Goal: Task Accomplishment & Management: Use online tool/utility

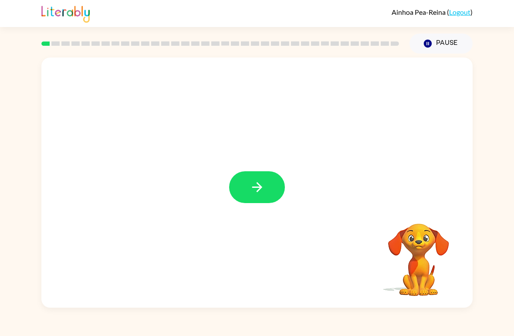
click at [258, 190] on icon "button" at bounding box center [257, 187] width 10 height 10
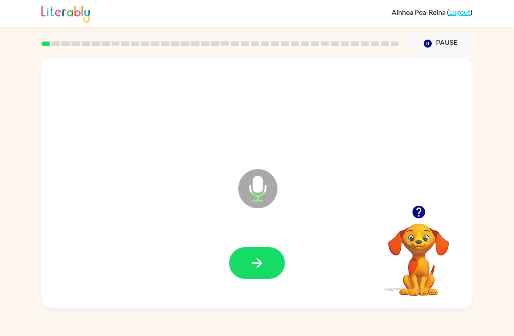
click at [263, 254] on button "button" at bounding box center [257, 263] width 56 height 32
click at [239, 269] on button "button" at bounding box center [257, 263] width 56 height 32
click at [235, 265] on button "button" at bounding box center [257, 263] width 56 height 32
click at [253, 267] on icon "button" at bounding box center [257, 262] width 15 height 15
click at [273, 258] on button "button" at bounding box center [257, 263] width 56 height 32
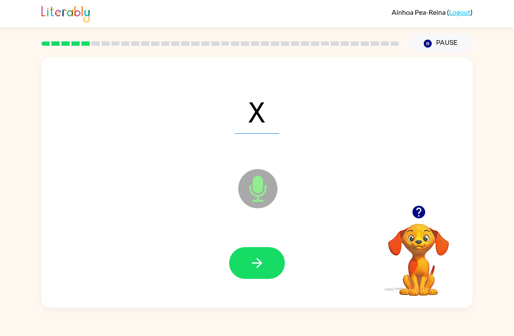
click at [253, 261] on icon "button" at bounding box center [257, 262] width 15 height 15
click at [258, 267] on icon "button" at bounding box center [257, 263] width 10 height 10
click at [259, 278] on button "button" at bounding box center [257, 263] width 56 height 32
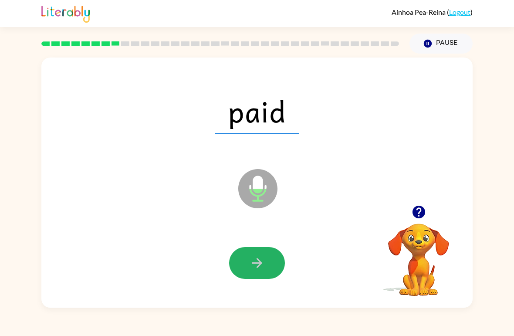
click at [271, 272] on button "button" at bounding box center [257, 263] width 56 height 32
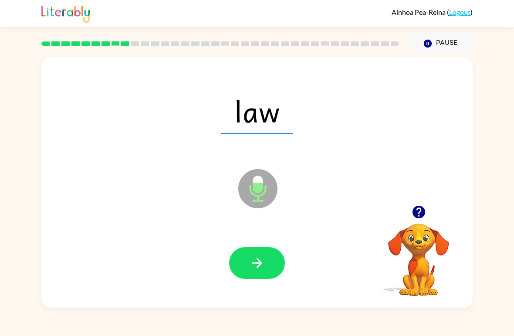
click at [262, 264] on icon "button" at bounding box center [257, 262] width 15 height 15
click at [245, 266] on button "button" at bounding box center [257, 263] width 56 height 32
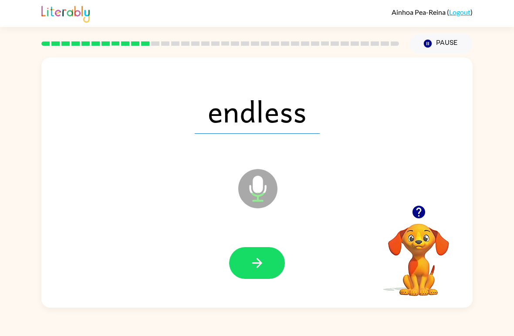
click at [260, 245] on div at bounding box center [257, 264] width 414 height 72
click at [265, 273] on button "button" at bounding box center [257, 263] width 56 height 32
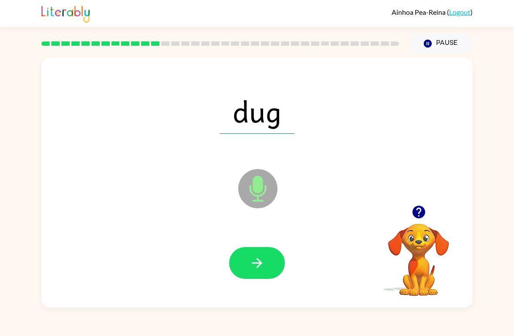
click at [251, 268] on icon "button" at bounding box center [257, 262] width 15 height 15
click at [252, 274] on button "button" at bounding box center [257, 263] width 56 height 32
click at [254, 271] on icon "button" at bounding box center [257, 262] width 15 height 15
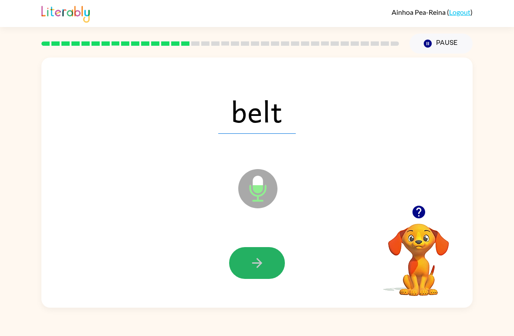
click at [250, 267] on icon "button" at bounding box center [257, 262] width 15 height 15
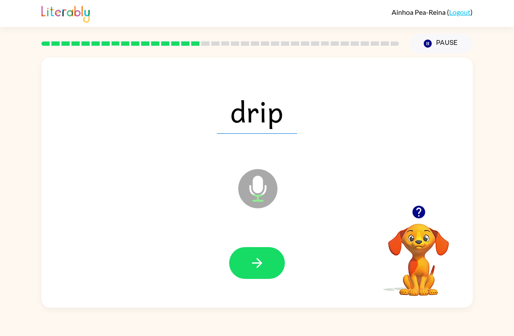
click at [250, 264] on icon "button" at bounding box center [257, 262] width 15 height 15
click at [252, 260] on icon "button" at bounding box center [257, 262] width 15 height 15
click at [261, 265] on icon "button" at bounding box center [257, 262] width 15 height 15
click at [259, 277] on button "button" at bounding box center [257, 263] width 56 height 32
click at [254, 263] on icon "button" at bounding box center [257, 262] width 15 height 15
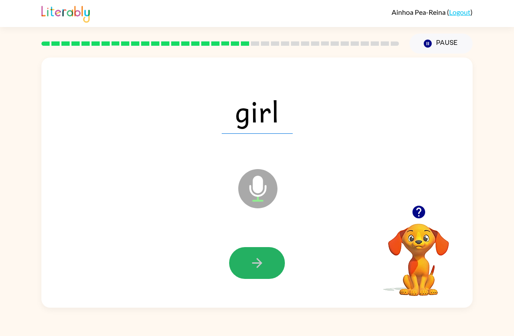
click at [264, 265] on icon "button" at bounding box center [257, 262] width 15 height 15
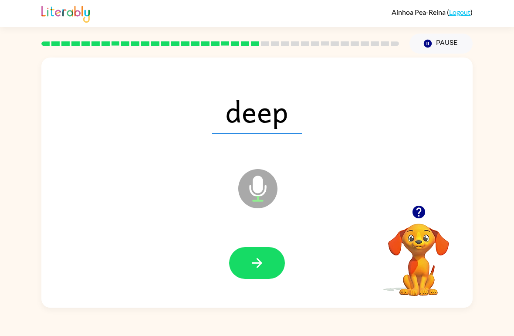
click at [249, 270] on button "button" at bounding box center [257, 263] width 56 height 32
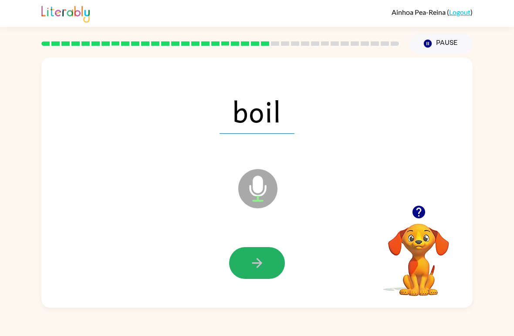
click at [261, 272] on button "button" at bounding box center [257, 263] width 56 height 32
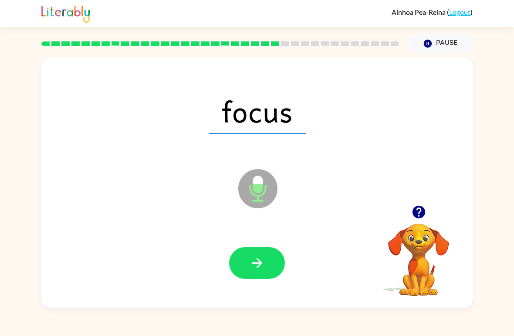
click at [258, 264] on icon "button" at bounding box center [257, 263] width 10 height 10
click at [255, 274] on button "button" at bounding box center [257, 263] width 56 height 32
click at [269, 268] on button "button" at bounding box center [257, 263] width 56 height 32
click at [252, 277] on button "button" at bounding box center [257, 263] width 56 height 32
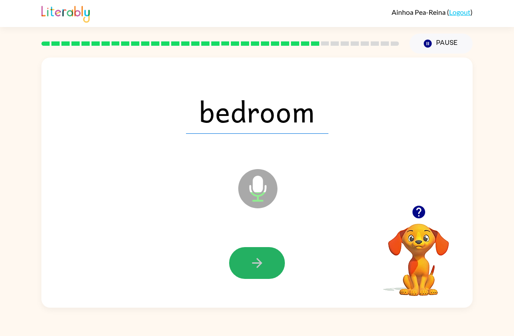
click at [265, 278] on button "button" at bounding box center [257, 263] width 56 height 32
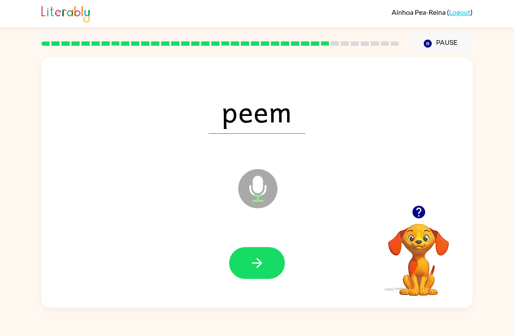
click at [265, 277] on button "button" at bounding box center [257, 263] width 56 height 32
click at [265, 277] on div at bounding box center [257, 263] width 56 height 32
click at [259, 279] on button "button" at bounding box center [257, 263] width 56 height 32
click at [251, 262] on icon "button" at bounding box center [257, 262] width 15 height 15
click at [258, 265] on icon "button" at bounding box center [257, 262] width 15 height 15
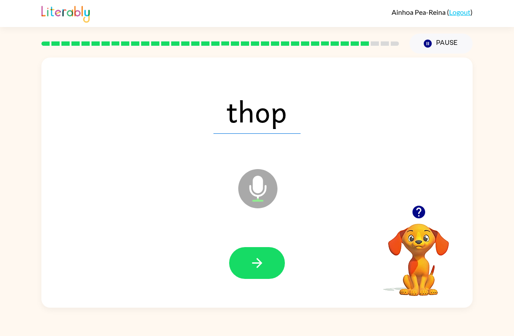
click at [267, 268] on button "button" at bounding box center [257, 263] width 56 height 32
click at [255, 270] on icon "button" at bounding box center [257, 262] width 15 height 15
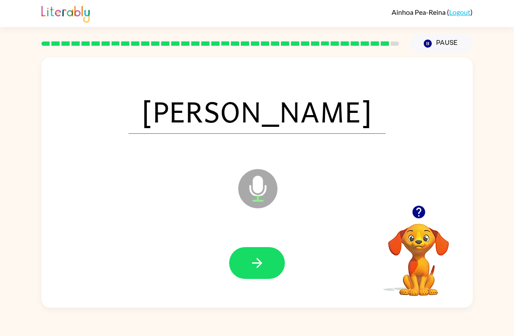
click at [262, 265] on icon "button" at bounding box center [257, 262] width 15 height 15
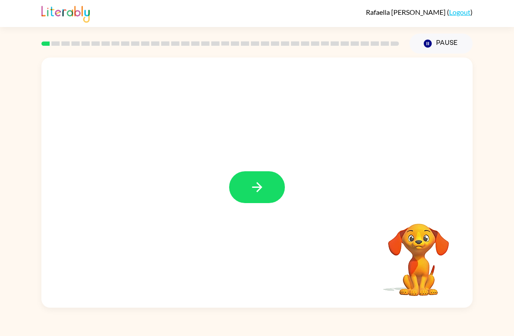
click at [259, 182] on icon "button" at bounding box center [257, 187] width 15 height 15
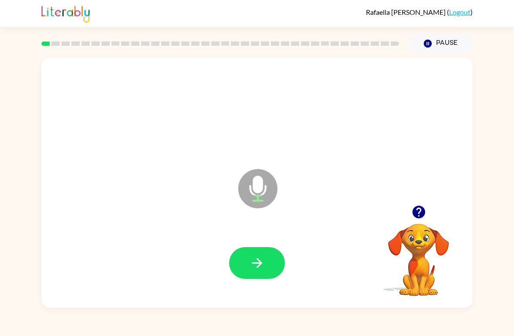
click at [262, 259] on icon "button" at bounding box center [257, 262] width 15 height 15
click at [255, 268] on icon "button" at bounding box center [257, 262] width 15 height 15
click at [260, 262] on icon "button" at bounding box center [257, 263] width 10 height 10
click at [261, 264] on icon "button" at bounding box center [257, 263] width 10 height 10
click at [269, 259] on button "button" at bounding box center [257, 263] width 56 height 32
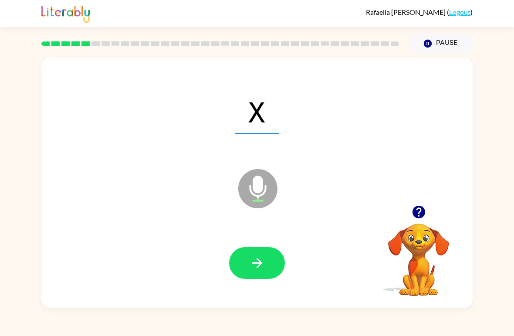
click at [265, 261] on button "button" at bounding box center [257, 263] width 56 height 32
click at [258, 262] on icon "button" at bounding box center [257, 262] width 15 height 15
click at [248, 257] on button "button" at bounding box center [257, 263] width 56 height 32
click at [264, 265] on icon "button" at bounding box center [257, 262] width 15 height 15
click at [251, 272] on button "button" at bounding box center [257, 263] width 56 height 32
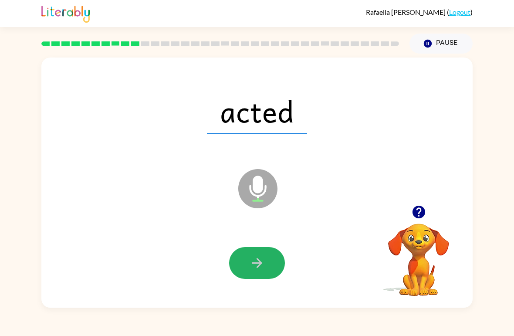
click at [260, 257] on icon "button" at bounding box center [257, 262] width 15 height 15
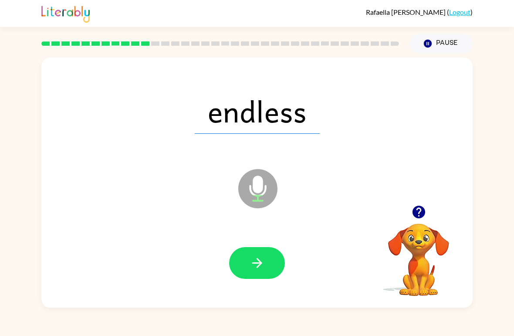
click at [252, 265] on icon "button" at bounding box center [257, 262] width 15 height 15
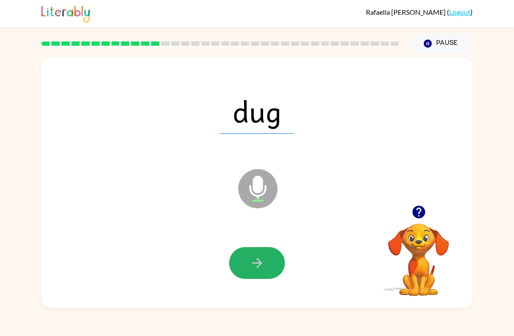
click at [254, 261] on icon "button" at bounding box center [257, 262] width 15 height 15
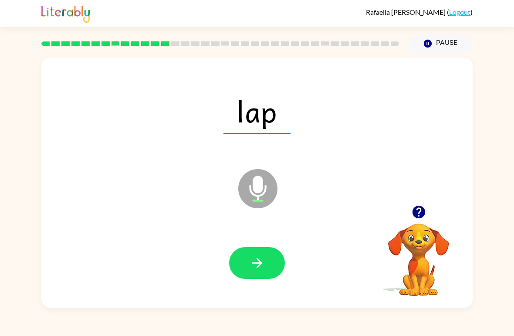
click at [262, 271] on icon "button" at bounding box center [257, 262] width 15 height 15
click at [268, 259] on button "button" at bounding box center [257, 263] width 56 height 32
click at [252, 266] on icon "button" at bounding box center [257, 262] width 15 height 15
click at [271, 266] on button "button" at bounding box center [257, 263] width 56 height 32
click at [269, 262] on button "button" at bounding box center [257, 263] width 56 height 32
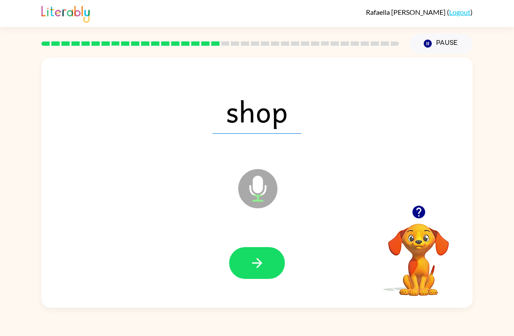
click at [255, 266] on icon "button" at bounding box center [257, 262] width 15 height 15
click at [269, 263] on button "button" at bounding box center [257, 263] width 56 height 32
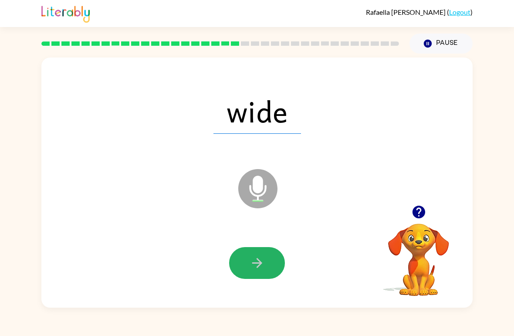
click at [259, 268] on icon "button" at bounding box center [257, 262] width 15 height 15
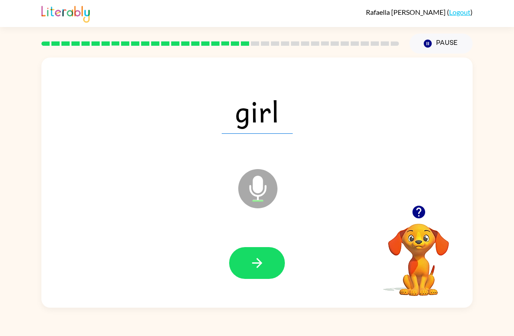
click at [257, 270] on icon "button" at bounding box center [257, 262] width 15 height 15
click at [276, 251] on button "button" at bounding box center [257, 263] width 56 height 32
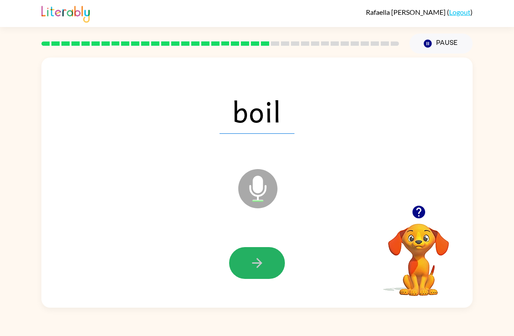
click at [258, 262] on icon "button" at bounding box center [257, 262] width 15 height 15
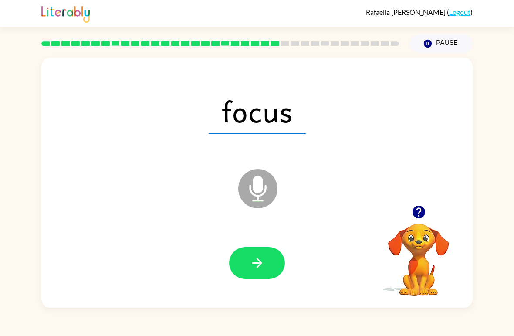
click at [259, 256] on icon "button" at bounding box center [257, 262] width 15 height 15
click at [261, 264] on icon "button" at bounding box center [257, 263] width 10 height 10
click at [265, 269] on button "button" at bounding box center [257, 263] width 56 height 32
click at [273, 270] on button "button" at bounding box center [257, 263] width 56 height 32
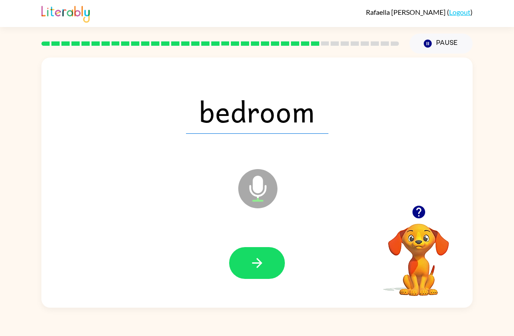
click at [276, 260] on button "button" at bounding box center [257, 263] width 56 height 32
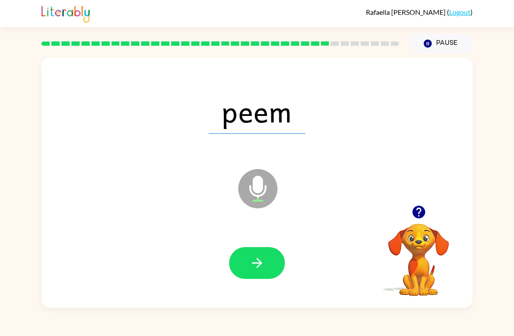
click at [269, 265] on button "button" at bounding box center [257, 263] width 56 height 32
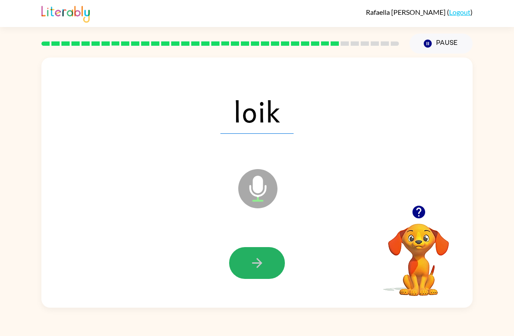
click at [265, 272] on button "button" at bounding box center [257, 263] width 56 height 32
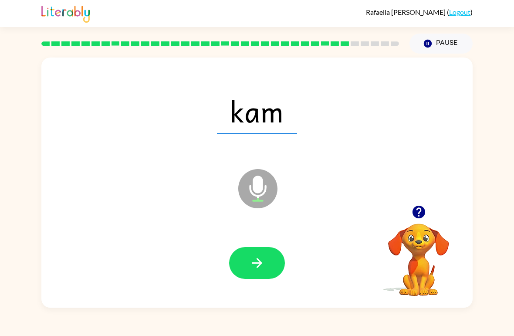
click at [265, 265] on button "button" at bounding box center [257, 263] width 56 height 32
click at [267, 260] on button "button" at bounding box center [257, 263] width 56 height 32
click at [265, 271] on button "button" at bounding box center [257, 263] width 56 height 32
click at [259, 270] on icon "button" at bounding box center [257, 262] width 15 height 15
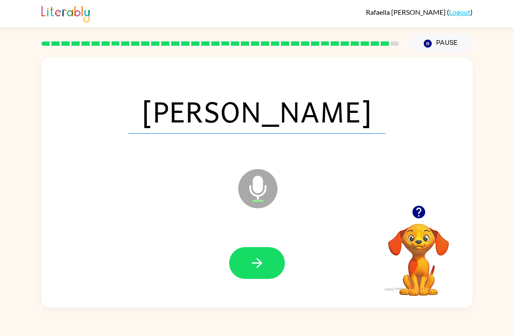
click at [269, 271] on button "button" at bounding box center [257, 263] width 56 height 32
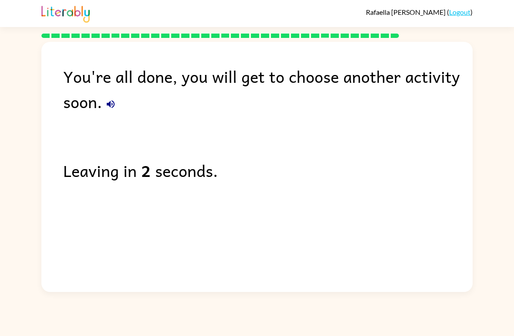
click at [458, 10] on link "Logout" at bounding box center [459, 12] width 21 height 8
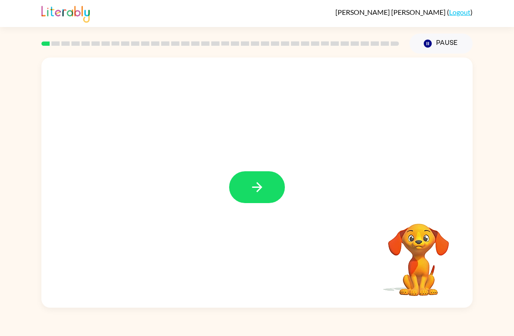
click at [254, 211] on div at bounding box center [257, 183] width 432 height 250
click at [251, 187] on icon "button" at bounding box center [257, 187] width 15 height 15
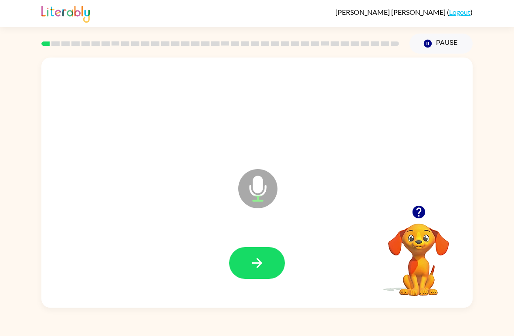
click at [252, 258] on icon "button" at bounding box center [257, 262] width 15 height 15
click at [259, 264] on icon "button" at bounding box center [257, 263] width 10 height 10
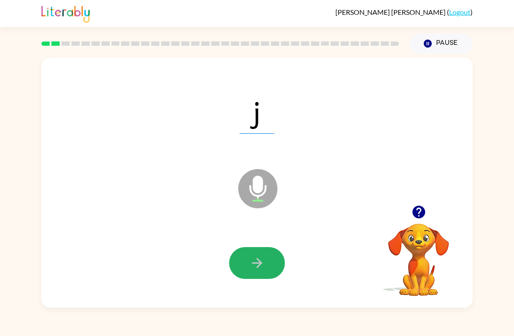
click at [257, 260] on icon "button" at bounding box center [257, 262] width 15 height 15
click at [267, 267] on button "button" at bounding box center [257, 263] width 56 height 32
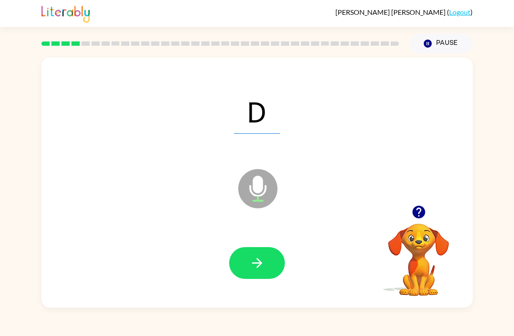
click at [256, 269] on icon "button" at bounding box center [257, 262] width 15 height 15
click at [259, 262] on icon "button" at bounding box center [257, 263] width 10 height 10
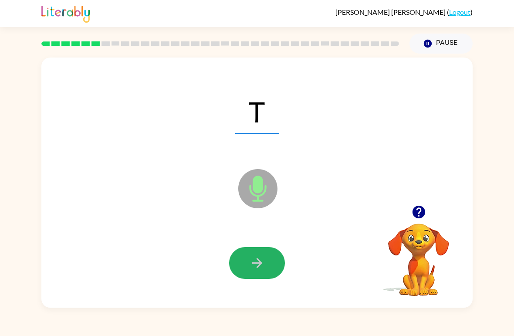
click at [260, 256] on icon "button" at bounding box center [257, 262] width 15 height 15
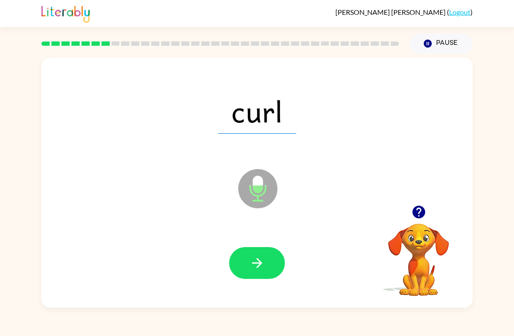
click at [260, 272] on button "button" at bounding box center [257, 263] width 56 height 32
click at [280, 274] on button "button" at bounding box center [257, 263] width 56 height 32
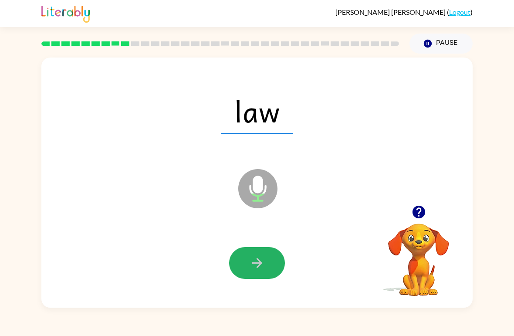
click at [271, 268] on button "button" at bounding box center [257, 263] width 56 height 32
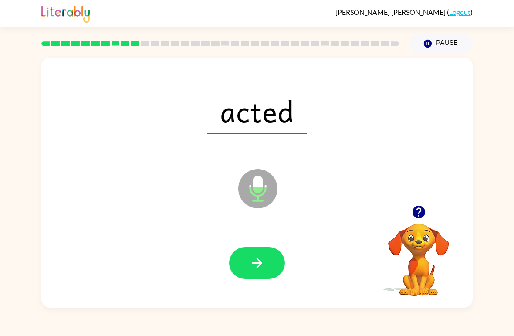
click at [265, 265] on button "button" at bounding box center [257, 263] width 56 height 32
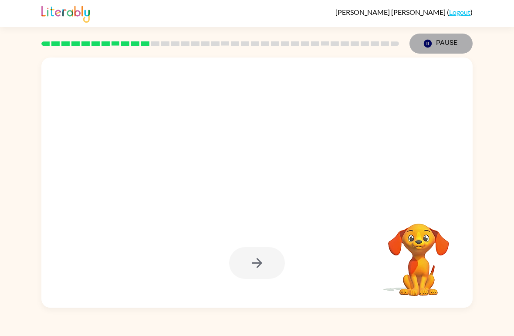
click at [437, 40] on button "Pause Pause" at bounding box center [441, 44] width 63 height 20
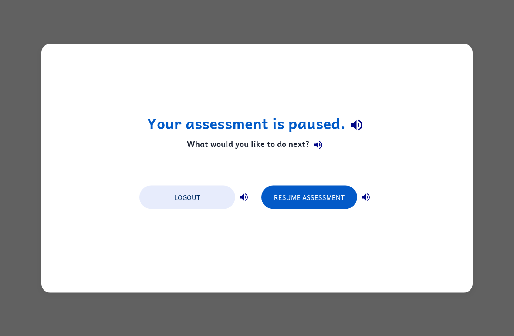
click at [329, 201] on button "Resume Assessment" at bounding box center [310, 197] width 96 height 24
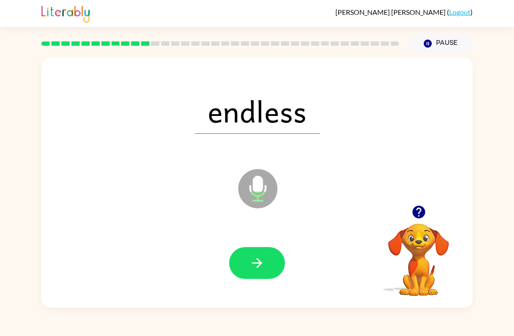
click at [265, 260] on icon "button" at bounding box center [257, 262] width 15 height 15
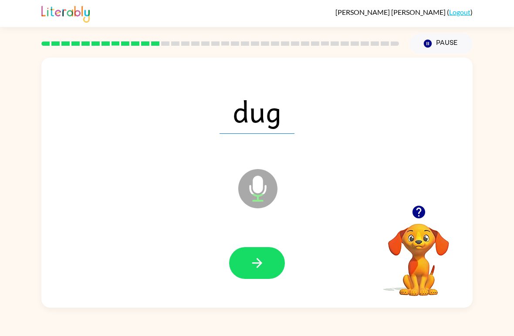
click at [253, 270] on icon "button" at bounding box center [257, 262] width 15 height 15
click at [264, 263] on icon "button" at bounding box center [257, 262] width 15 height 15
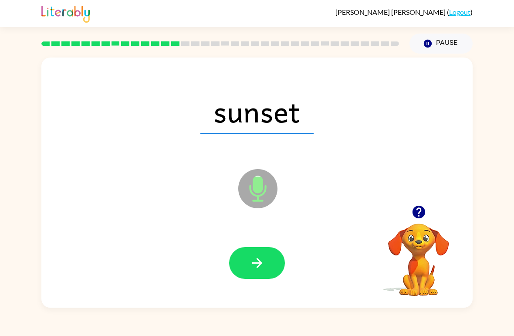
click at [264, 262] on icon "button" at bounding box center [257, 262] width 15 height 15
click at [256, 264] on icon "button" at bounding box center [257, 263] width 10 height 10
click at [265, 259] on button "button" at bounding box center [257, 263] width 56 height 32
click at [264, 265] on icon "button" at bounding box center [257, 262] width 15 height 15
click at [272, 255] on button "button" at bounding box center [257, 263] width 56 height 32
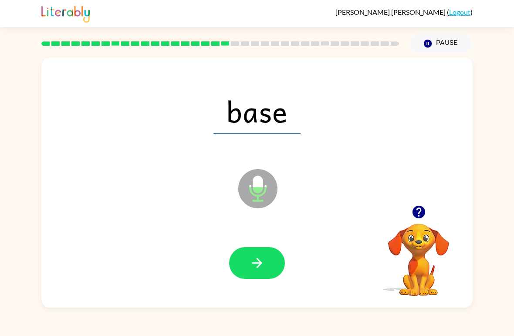
click at [257, 272] on button "button" at bounding box center [257, 263] width 56 height 32
click at [259, 254] on button "button" at bounding box center [257, 263] width 56 height 32
click at [279, 271] on button "button" at bounding box center [257, 263] width 56 height 32
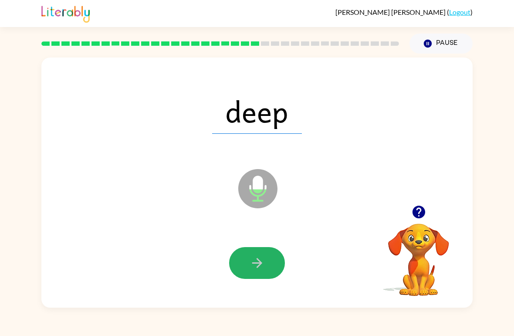
click at [270, 264] on button "button" at bounding box center [257, 263] width 56 height 32
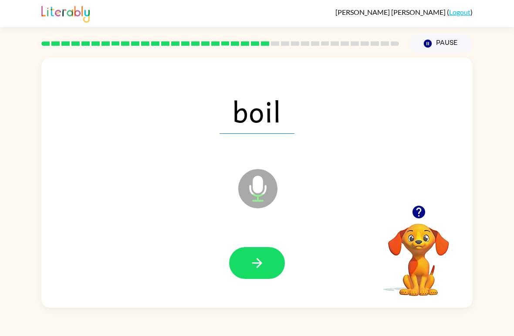
click at [274, 259] on button "button" at bounding box center [257, 263] width 56 height 32
click at [253, 243] on div at bounding box center [257, 264] width 414 height 72
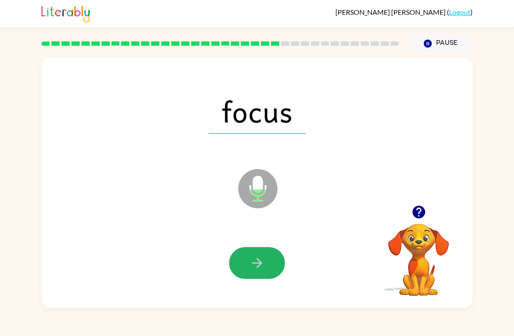
click at [248, 265] on button "button" at bounding box center [257, 263] width 56 height 32
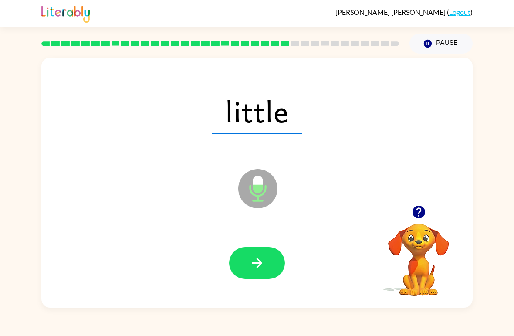
click at [270, 257] on button "button" at bounding box center [257, 263] width 56 height 32
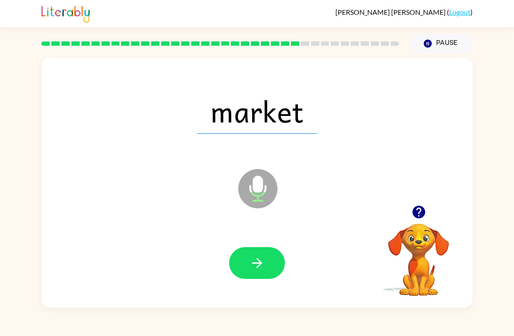
click at [269, 264] on button "button" at bounding box center [257, 263] width 56 height 32
click at [260, 265] on icon "button" at bounding box center [257, 263] width 10 height 10
click at [265, 258] on button "button" at bounding box center [257, 263] width 56 height 32
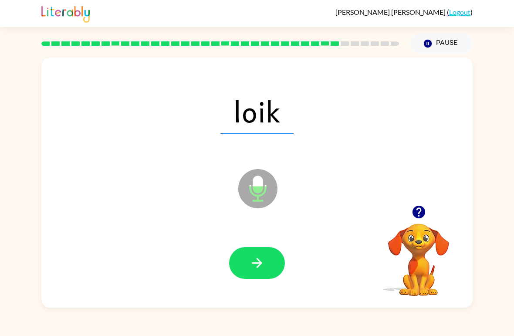
click at [258, 268] on icon "button" at bounding box center [257, 263] width 10 height 10
click at [265, 264] on icon "button" at bounding box center [257, 262] width 15 height 15
click at [272, 246] on div at bounding box center [257, 264] width 414 height 72
click at [267, 270] on button "button" at bounding box center [257, 263] width 56 height 32
click at [271, 254] on button "button" at bounding box center [257, 263] width 56 height 32
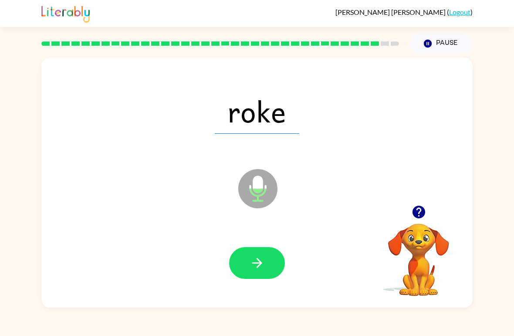
click at [264, 272] on button "button" at bounding box center [257, 263] width 56 height 32
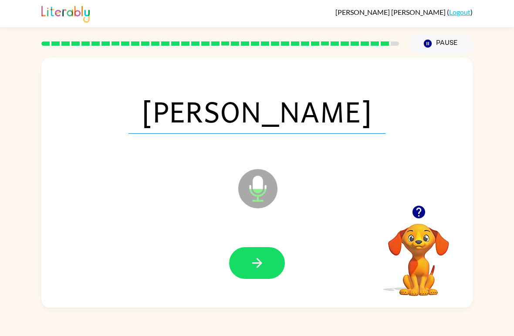
click at [260, 255] on button "button" at bounding box center [257, 263] width 56 height 32
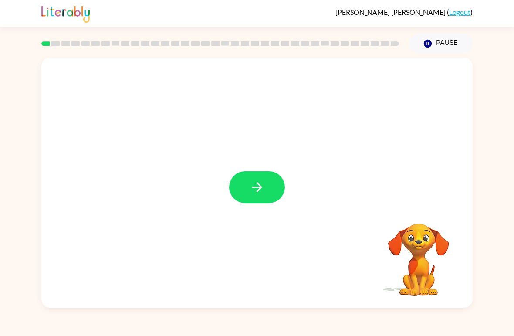
click at [256, 187] on icon "button" at bounding box center [257, 187] width 10 height 10
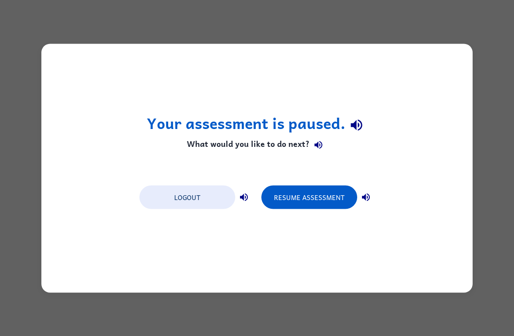
click at [343, 248] on div "Your assessment is paused. What would you like to do next? Logout Resume Assess…" at bounding box center [257, 168] width 432 height 249
click at [317, 198] on button "Resume Assessment" at bounding box center [310, 197] width 96 height 24
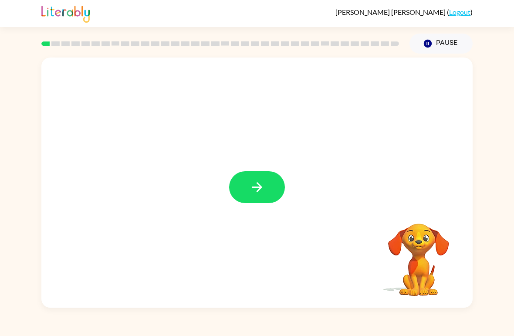
click at [260, 176] on button "button" at bounding box center [257, 187] width 56 height 32
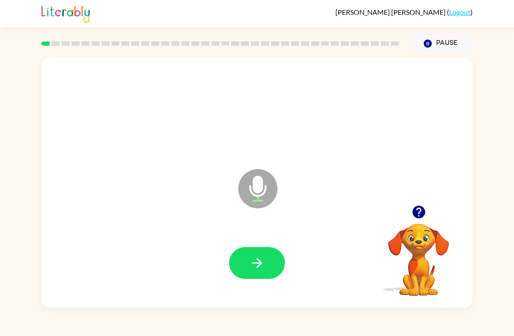
click at [248, 278] on button "button" at bounding box center [257, 263] width 56 height 32
click at [253, 255] on button "button" at bounding box center [257, 263] width 56 height 32
click at [270, 271] on button "button" at bounding box center [257, 263] width 56 height 32
click at [241, 260] on button "button" at bounding box center [257, 263] width 56 height 32
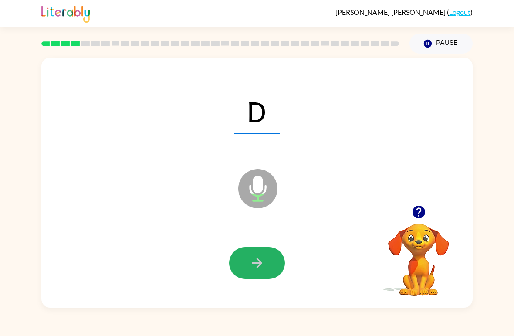
click at [245, 265] on button "button" at bounding box center [257, 263] width 56 height 32
click at [247, 261] on button "button" at bounding box center [257, 263] width 56 height 32
click at [257, 265] on icon "button" at bounding box center [257, 262] width 15 height 15
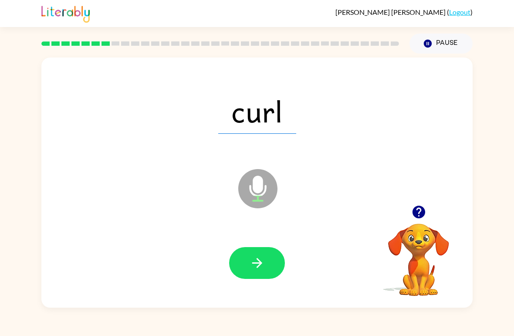
click at [255, 180] on icon "Microphone The Microphone is here when it is your turn to talk" at bounding box center [301, 199] width 131 height 65
click at [243, 260] on button "button" at bounding box center [257, 263] width 56 height 32
click at [270, 266] on button "button" at bounding box center [257, 263] width 56 height 32
click at [276, 276] on button "button" at bounding box center [257, 263] width 56 height 32
click at [268, 277] on button "button" at bounding box center [257, 263] width 56 height 32
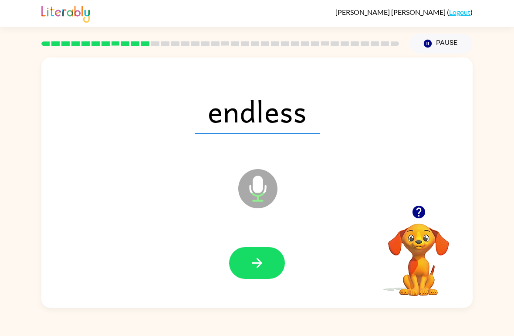
click at [265, 263] on button "button" at bounding box center [257, 263] width 56 height 32
click at [276, 265] on button "button" at bounding box center [257, 263] width 56 height 32
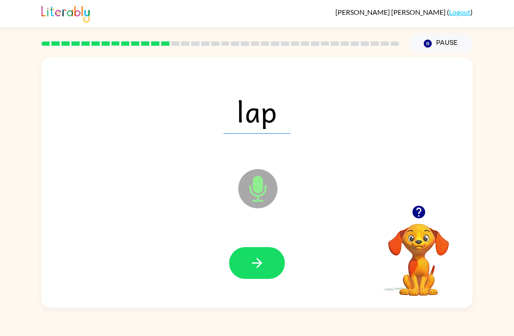
click at [258, 275] on button "button" at bounding box center [257, 263] width 56 height 32
click at [268, 263] on button "button" at bounding box center [257, 263] width 56 height 32
click at [258, 272] on button "button" at bounding box center [257, 263] width 56 height 32
click at [244, 258] on button "button" at bounding box center [257, 263] width 56 height 32
click at [253, 264] on icon "button" at bounding box center [257, 263] width 10 height 10
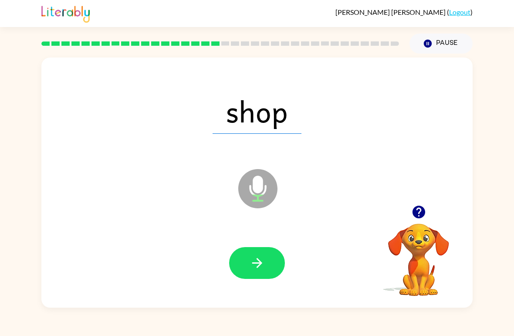
click at [267, 272] on button "button" at bounding box center [257, 263] width 56 height 32
click at [282, 252] on div at bounding box center [257, 263] width 56 height 32
click at [260, 269] on icon "button" at bounding box center [257, 262] width 15 height 15
click at [266, 262] on button "button" at bounding box center [257, 263] width 56 height 32
click at [258, 265] on icon "button" at bounding box center [257, 262] width 15 height 15
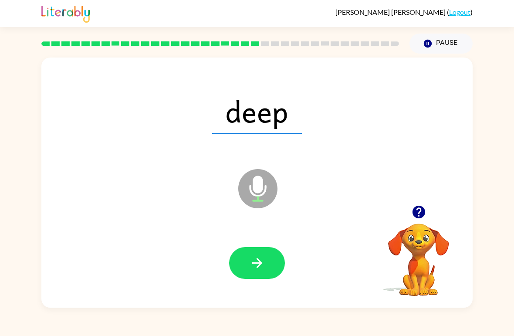
click at [257, 262] on icon "button" at bounding box center [257, 262] width 15 height 15
click at [294, 244] on div at bounding box center [257, 264] width 414 height 72
click at [271, 259] on button "button" at bounding box center [257, 263] width 56 height 32
click at [260, 267] on icon "button" at bounding box center [257, 262] width 15 height 15
click at [276, 258] on button "button" at bounding box center [257, 263] width 56 height 32
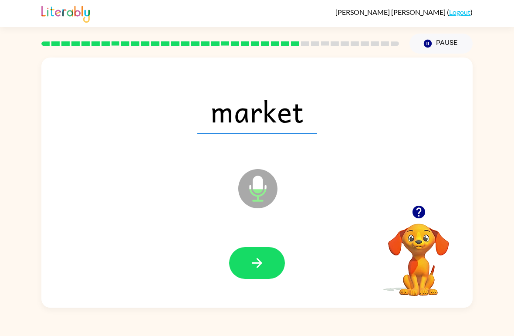
click at [276, 261] on button "button" at bounding box center [257, 263] width 56 height 32
click at [293, 264] on div at bounding box center [257, 264] width 414 height 72
click at [238, 258] on button "button" at bounding box center [257, 263] width 56 height 32
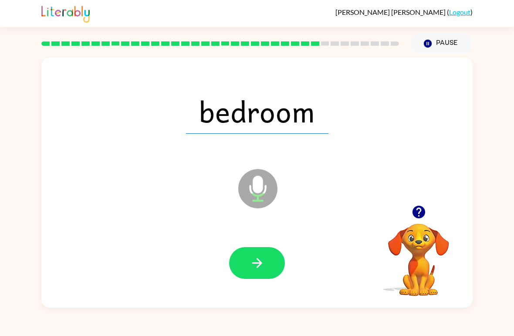
click at [259, 262] on icon "button" at bounding box center [257, 262] width 15 height 15
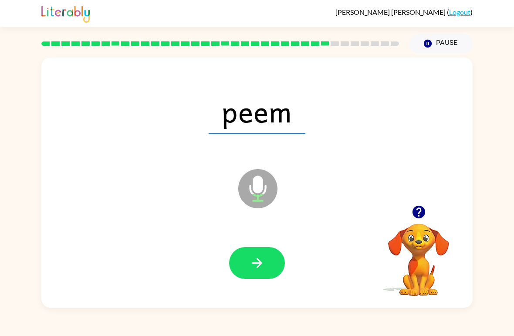
click at [246, 263] on button "button" at bounding box center [257, 263] width 56 height 32
click at [266, 256] on button "button" at bounding box center [257, 263] width 56 height 32
click at [266, 269] on button "button" at bounding box center [257, 263] width 56 height 32
click at [268, 275] on button "button" at bounding box center [257, 263] width 56 height 32
click at [271, 267] on button "button" at bounding box center [257, 263] width 56 height 32
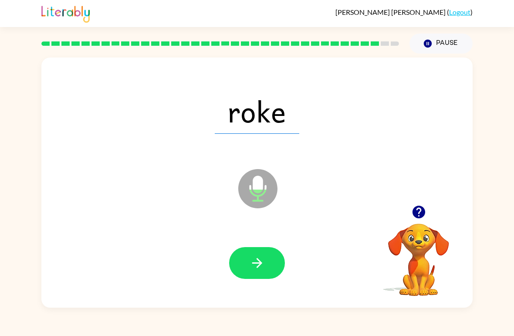
click at [260, 267] on icon "button" at bounding box center [257, 262] width 15 height 15
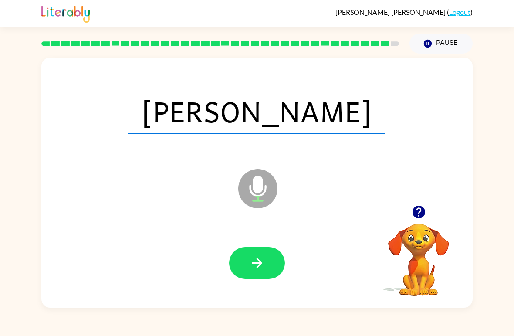
click at [251, 263] on icon "button" at bounding box center [257, 262] width 15 height 15
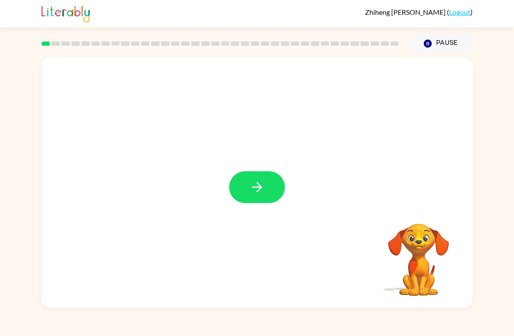
click at [255, 187] on icon "button" at bounding box center [257, 187] width 10 height 10
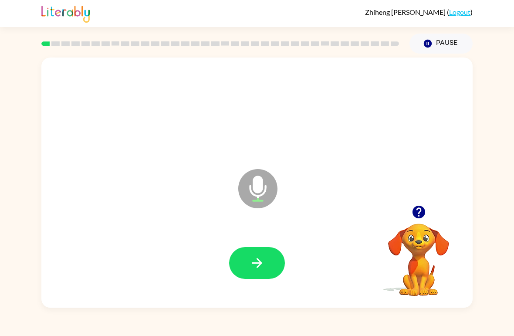
click at [245, 267] on button "button" at bounding box center [257, 263] width 56 height 32
click at [254, 262] on icon "button" at bounding box center [257, 262] width 15 height 15
click at [253, 257] on icon "button" at bounding box center [257, 262] width 15 height 15
click at [251, 265] on icon "button" at bounding box center [257, 262] width 15 height 15
click at [247, 260] on button "button" at bounding box center [257, 263] width 56 height 32
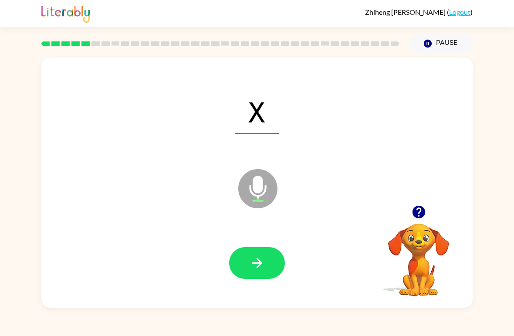
click at [261, 262] on icon "button" at bounding box center [257, 263] width 10 height 10
click at [249, 265] on button "button" at bounding box center [257, 263] width 56 height 32
click at [259, 261] on icon "button" at bounding box center [257, 263] width 10 height 10
click at [261, 261] on icon "button" at bounding box center [257, 262] width 15 height 15
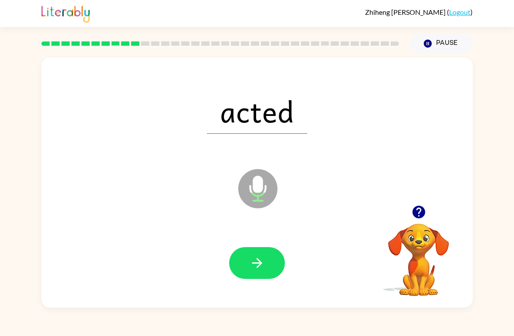
click at [266, 261] on button "button" at bounding box center [257, 263] width 56 height 32
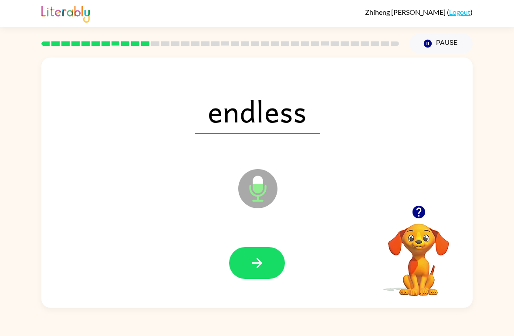
click at [259, 264] on icon "button" at bounding box center [257, 263] width 10 height 10
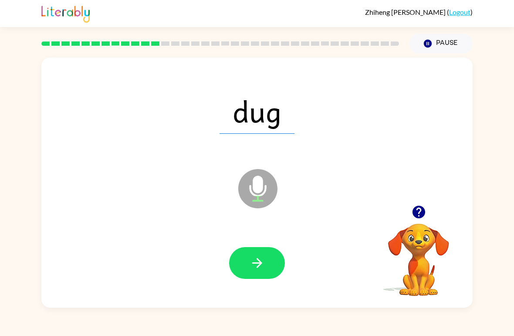
click at [263, 262] on icon "button" at bounding box center [257, 262] width 15 height 15
click at [259, 271] on icon "button" at bounding box center [257, 262] width 15 height 15
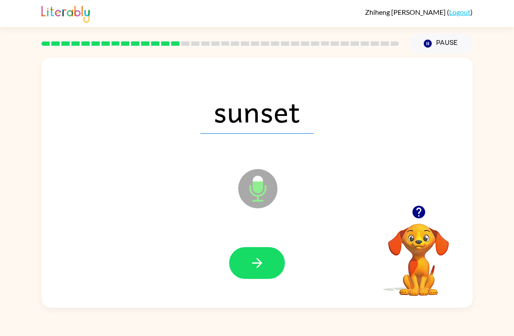
click at [254, 275] on button "button" at bounding box center [257, 263] width 56 height 32
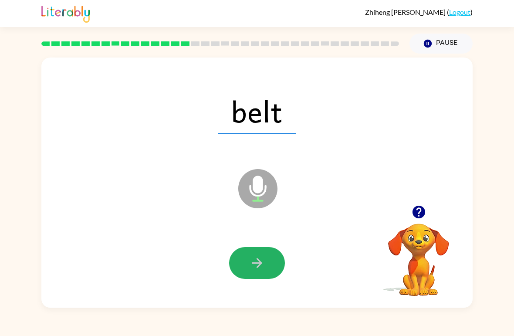
click at [258, 272] on button "button" at bounding box center [257, 263] width 56 height 32
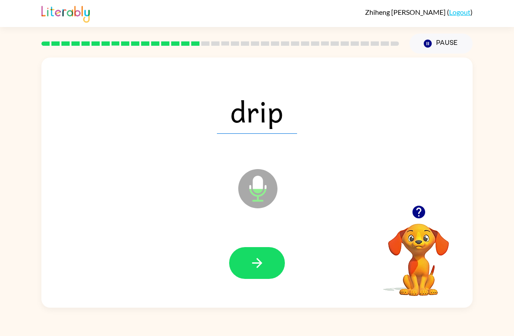
click at [268, 266] on button "button" at bounding box center [257, 263] width 56 height 32
click at [264, 265] on icon "button" at bounding box center [257, 262] width 15 height 15
click at [256, 264] on icon "button" at bounding box center [257, 263] width 10 height 10
click at [252, 264] on icon "button" at bounding box center [257, 262] width 15 height 15
click at [266, 259] on button "button" at bounding box center [257, 263] width 56 height 32
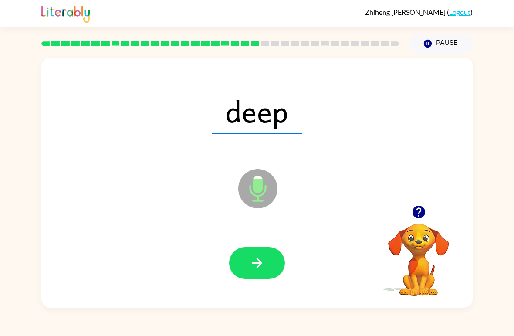
click at [261, 265] on icon "button" at bounding box center [257, 263] width 10 height 10
click at [272, 270] on button "button" at bounding box center [257, 263] width 56 height 32
click at [265, 269] on button "button" at bounding box center [257, 263] width 56 height 32
click at [250, 256] on icon "button" at bounding box center [257, 262] width 15 height 15
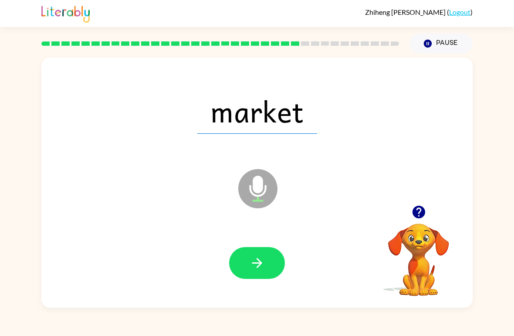
click at [250, 258] on icon "button" at bounding box center [257, 262] width 15 height 15
click at [247, 252] on button "button" at bounding box center [257, 263] width 56 height 32
click at [253, 249] on button "button" at bounding box center [257, 263] width 56 height 32
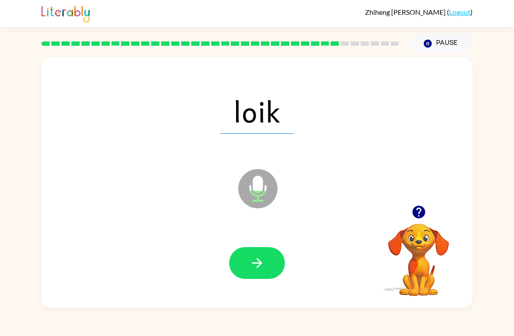
click at [254, 260] on icon "button" at bounding box center [257, 262] width 15 height 15
click at [255, 258] on icon "button" at bounding box center [257, 262] width 15 height 15
click at [254, 270] on icon "button" at bounding box center [257, 262] width 15 height 15
click at [246, 267] on button "button" at bounding box center [257, 263] width 56 height 32
click at [263, 254] on button "button" at bounding box center [257, 263] width 56 height 32
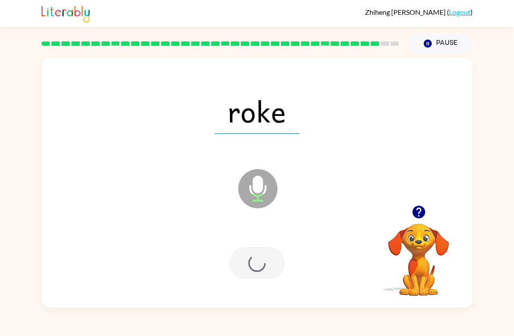
click at [251, 267] on div at bounding box center [257, 263] width 56 height 32
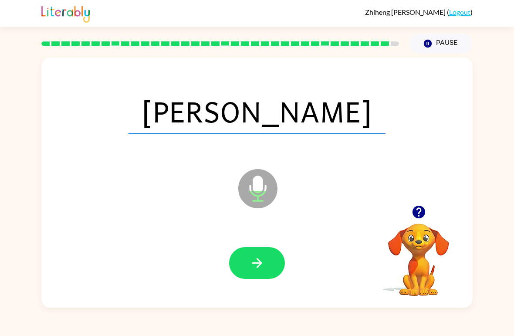
click at [255, 267] on icon "button" at bounding box center [257, 262] width 15 height 15
